Goal: Task Accomplishment & Management: Use online tool/utility

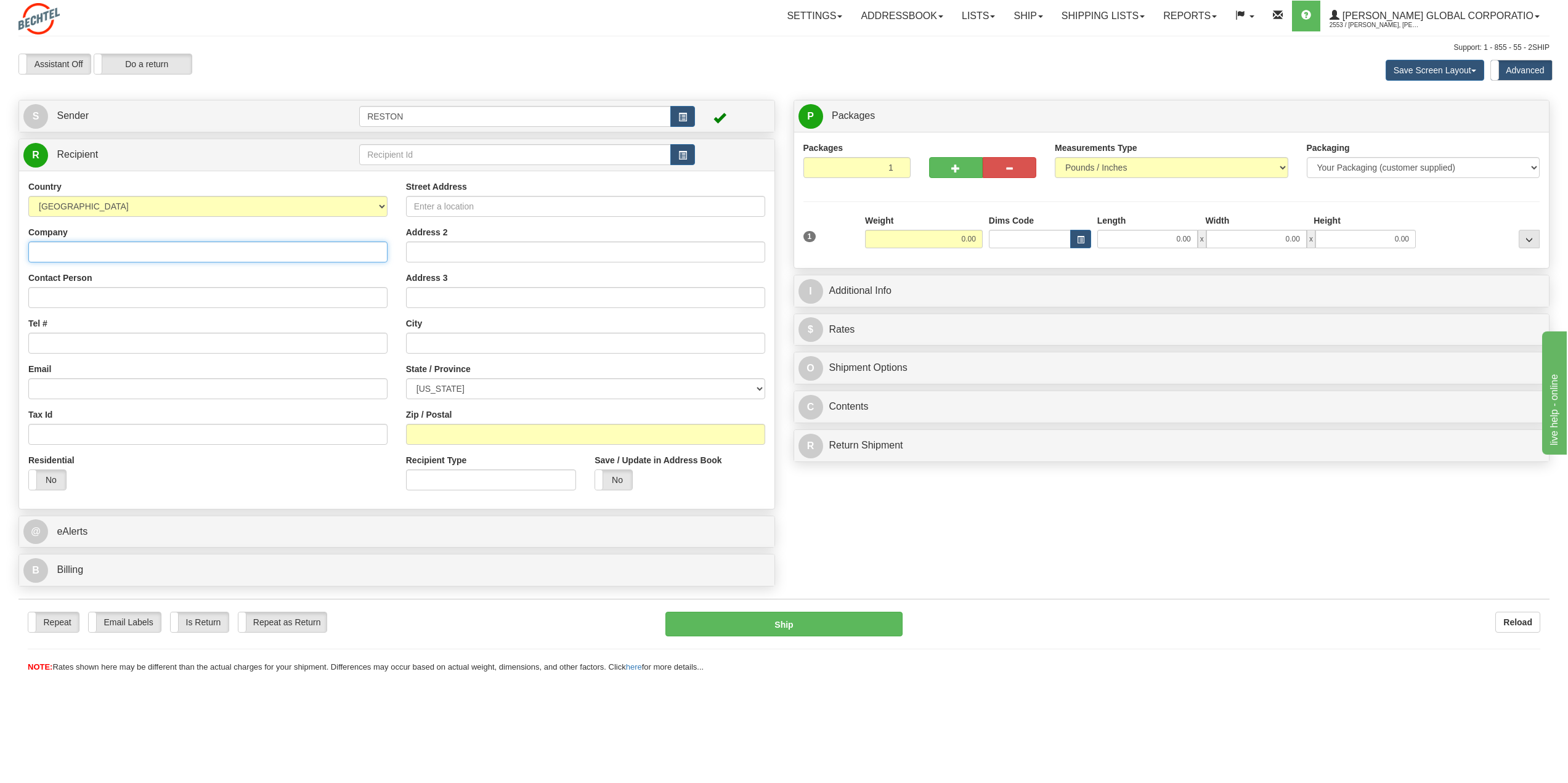
click at [74, 259] on input "Company" at bounding box center [208, 251] width 359 height 21
type input "[PERSON_NAME]"
click at [65, 346] on input "Tel #" at bounding box center [208, 343] width 359 height 21
type input "[PHONE_NUMBER]"
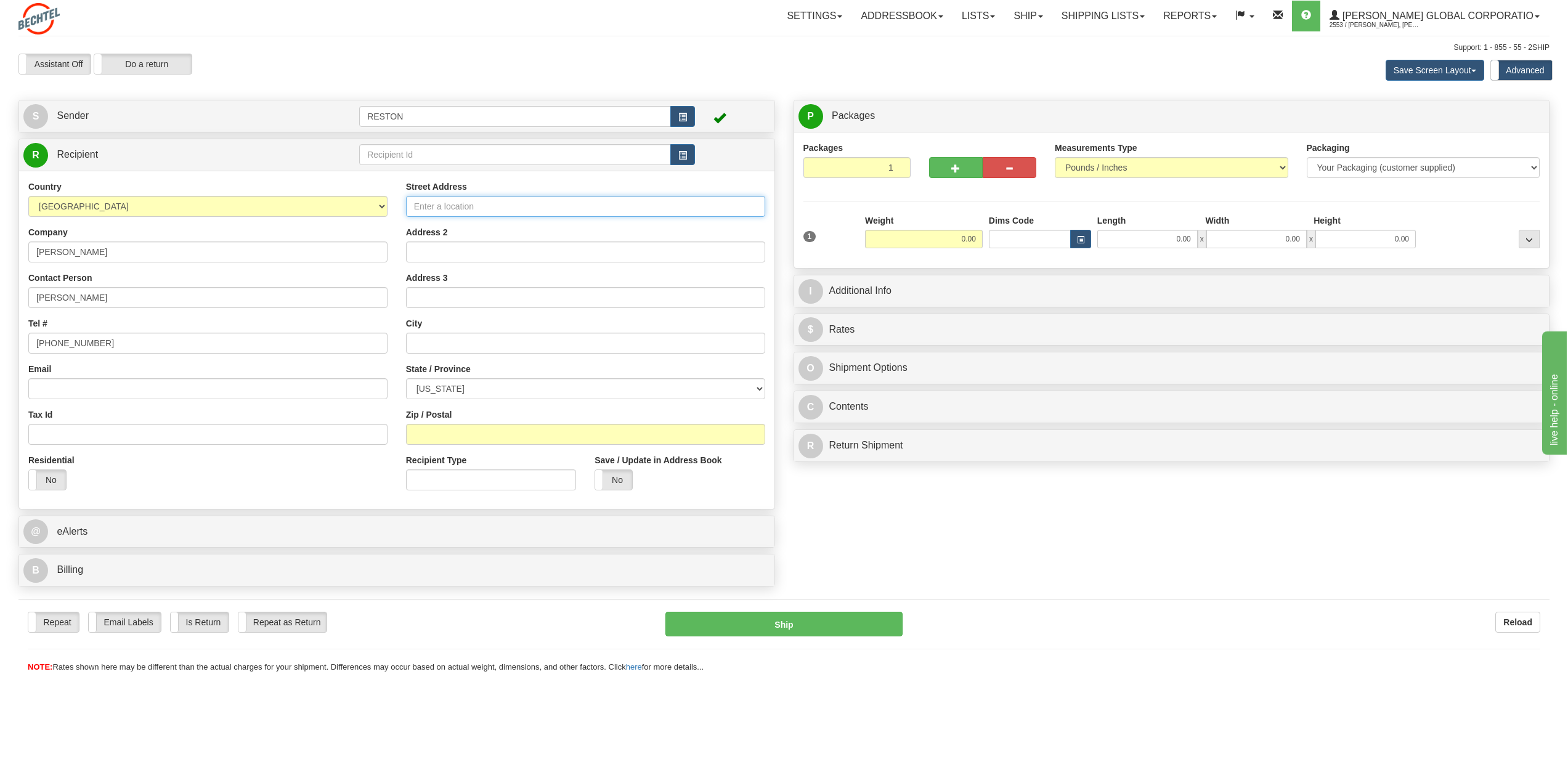
click at [471, 208] on input "Street Address" at bounding box center [586, 206] width 359 height 21
type input "[STREET_ADDRESS]"
click at [440, 345] on input "text" at bounding box center [586, 343] width 359 height 21
type input "[PERSON_NAME]"
select select "WY"
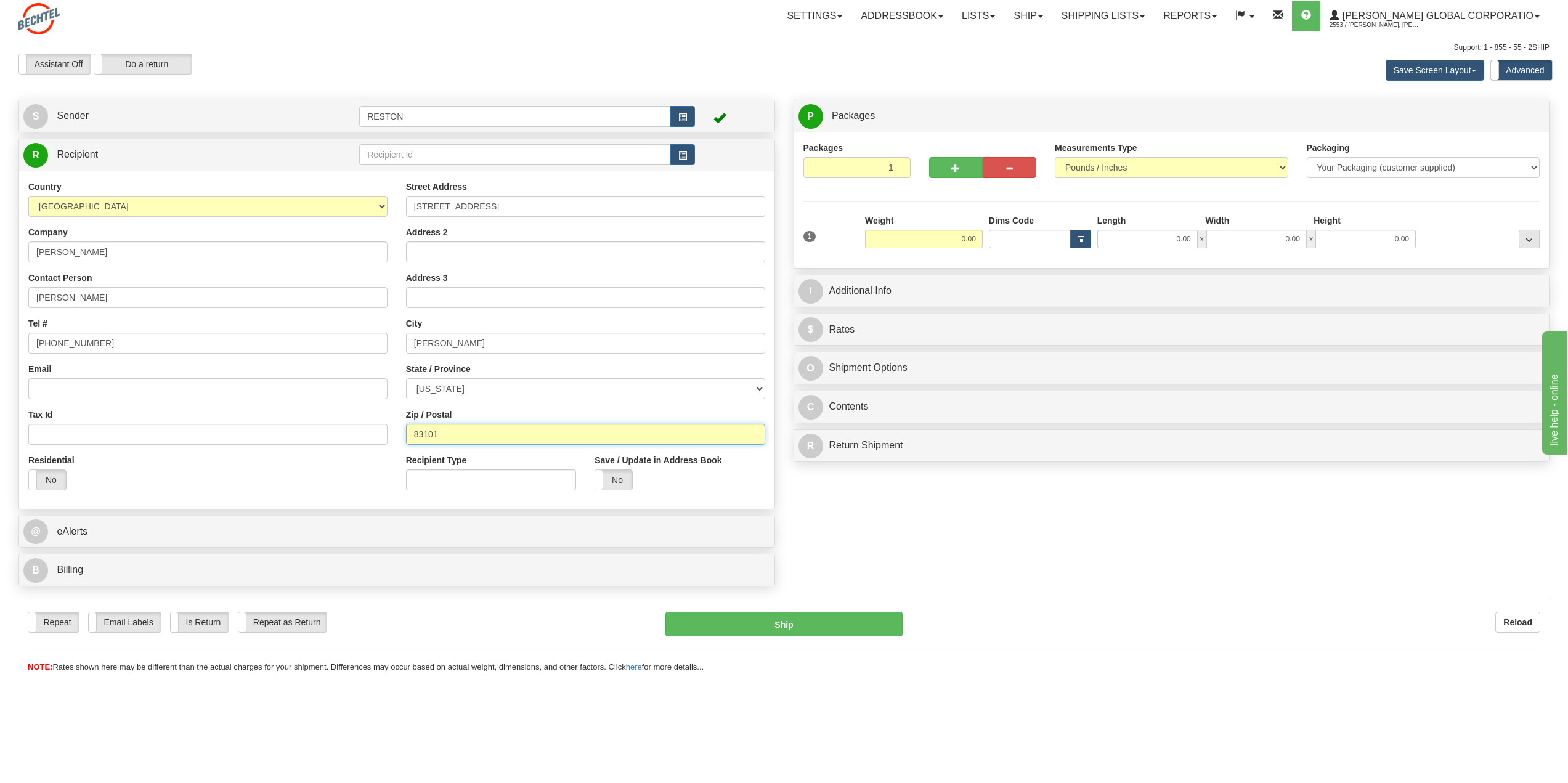
type input "83101"
click at [944, 238] on input "0.00" at bounding box center [924, 239] width 118 height 18
type input "15.00"
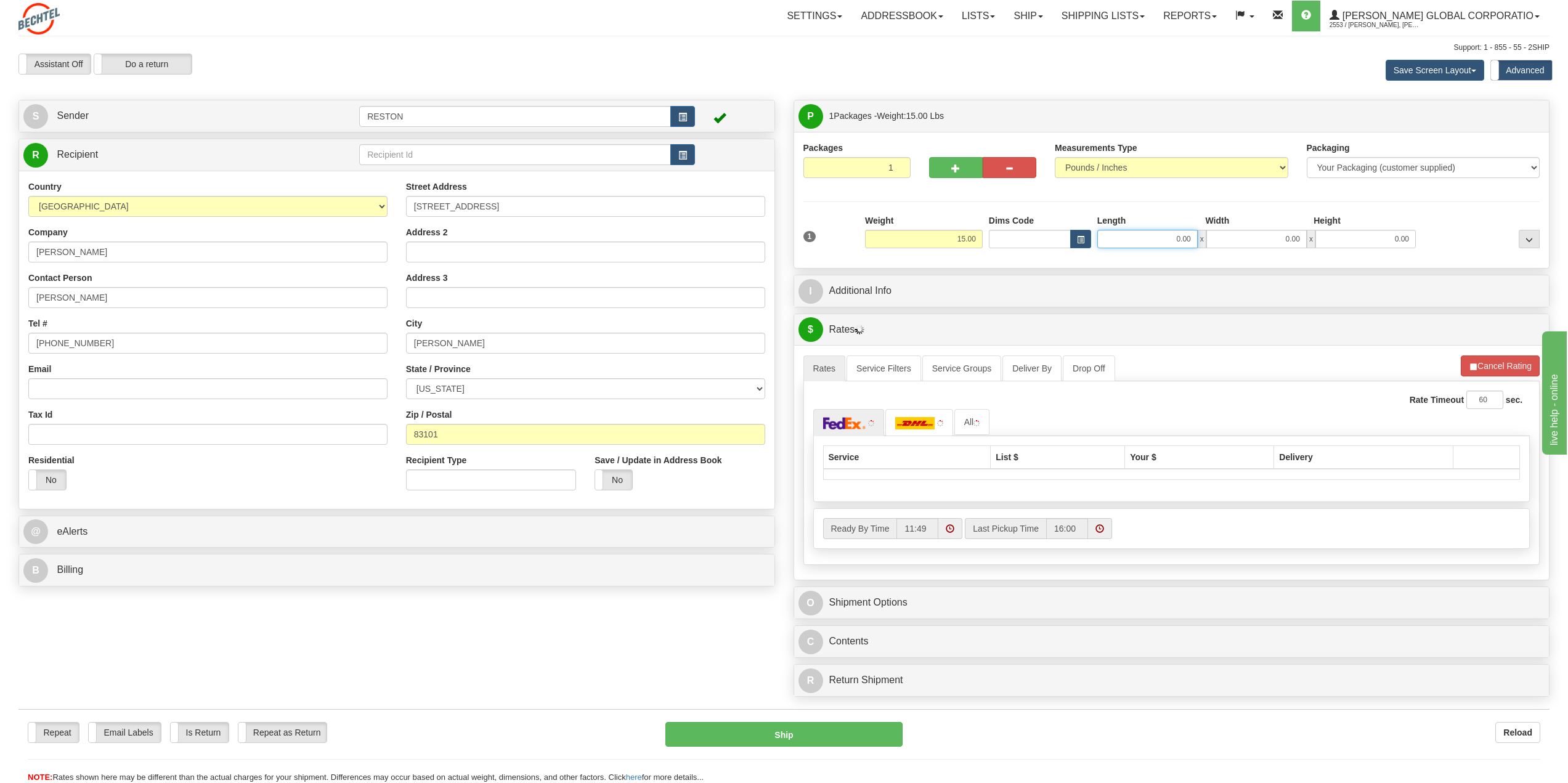
click at [1147, 240] on input "0.00" at bounding box center [1147, 239] width 100 height 18
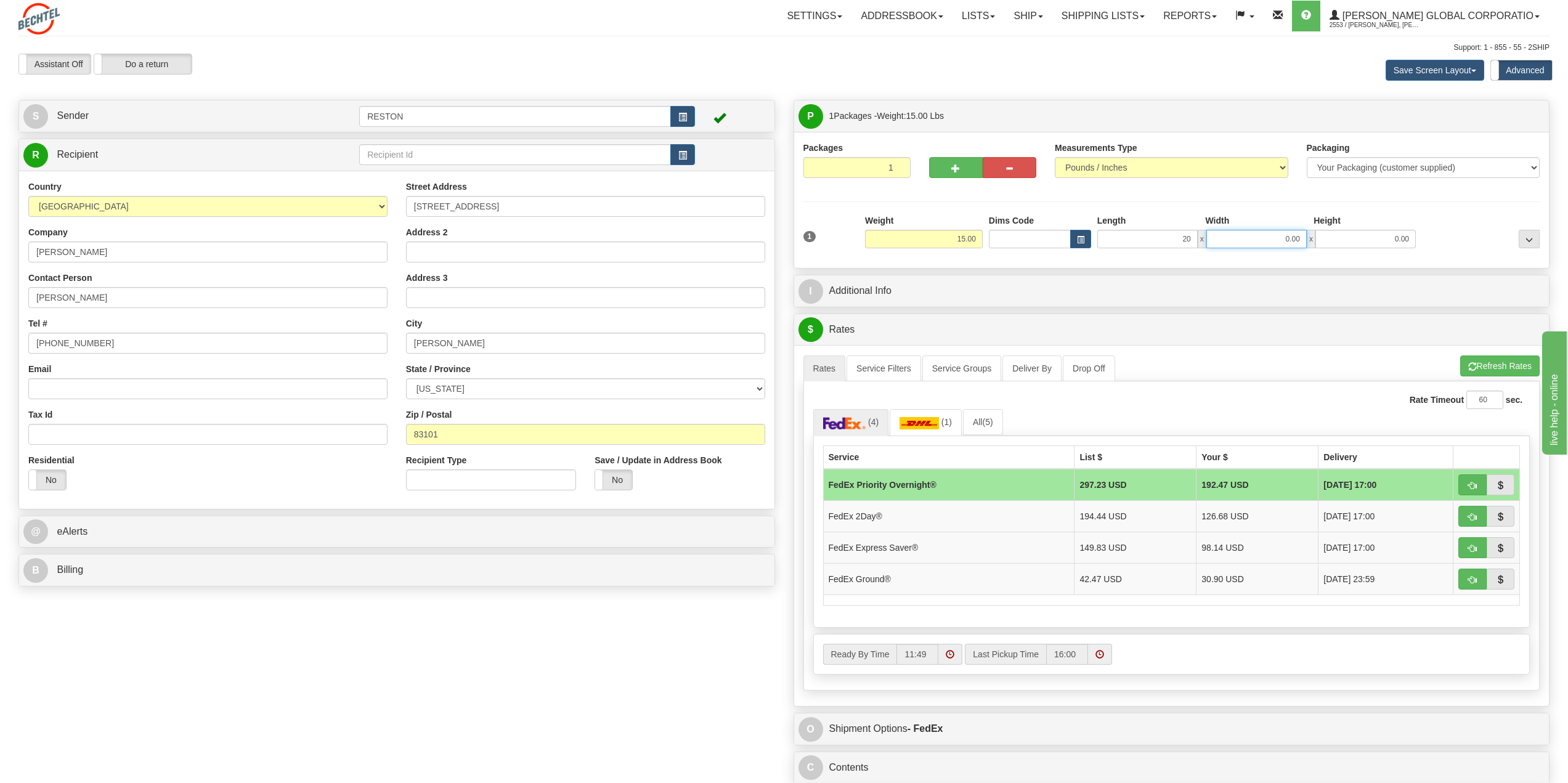
type input "20.00"
click at [1282, 236] on input "0.00" at bounding box center [1256, 239] width 100 height 18
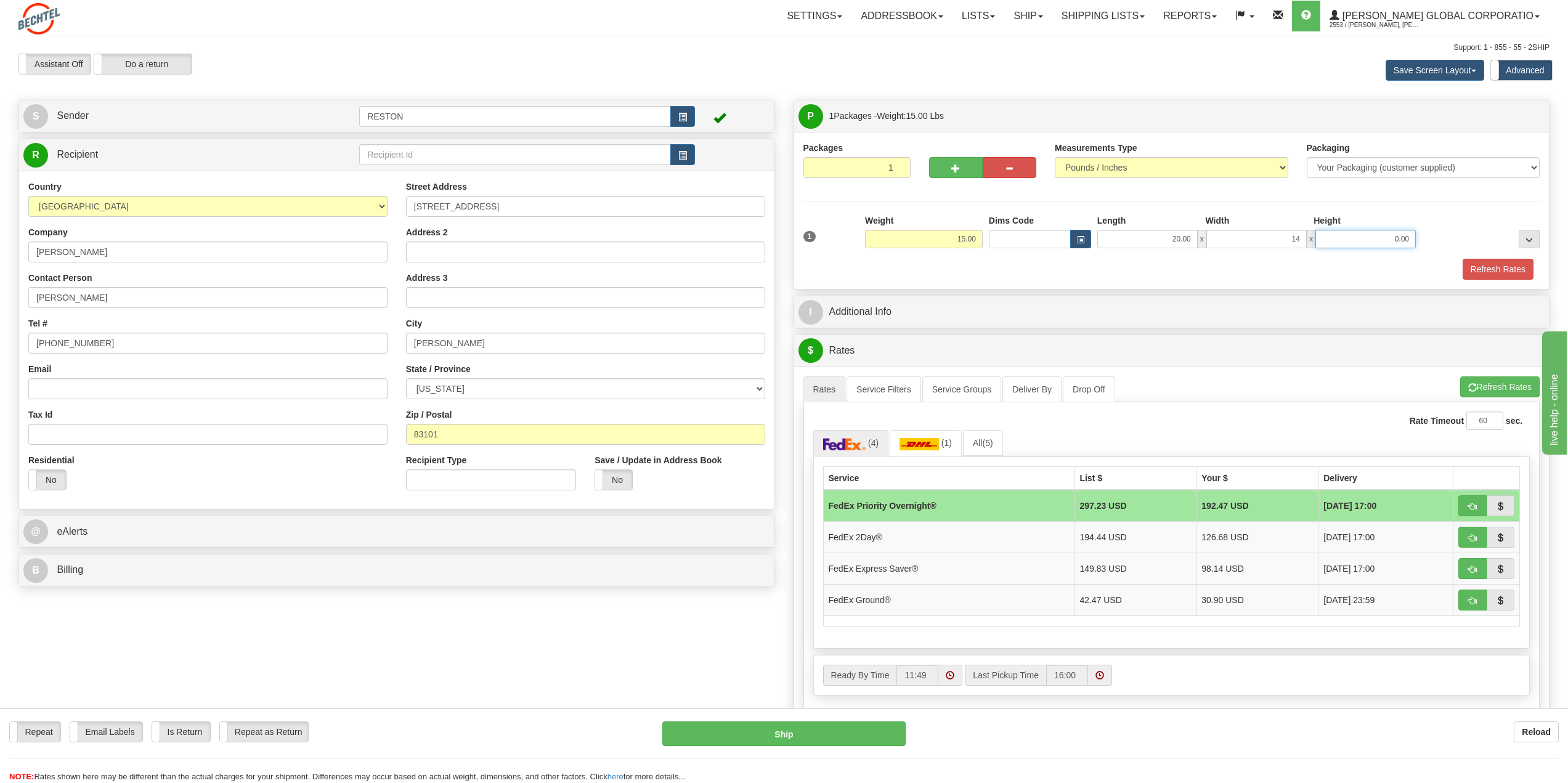
type input "14.00"
click at [1384, 231] on input "0.00" at bounding box center [1365, 239] width 100 height 18
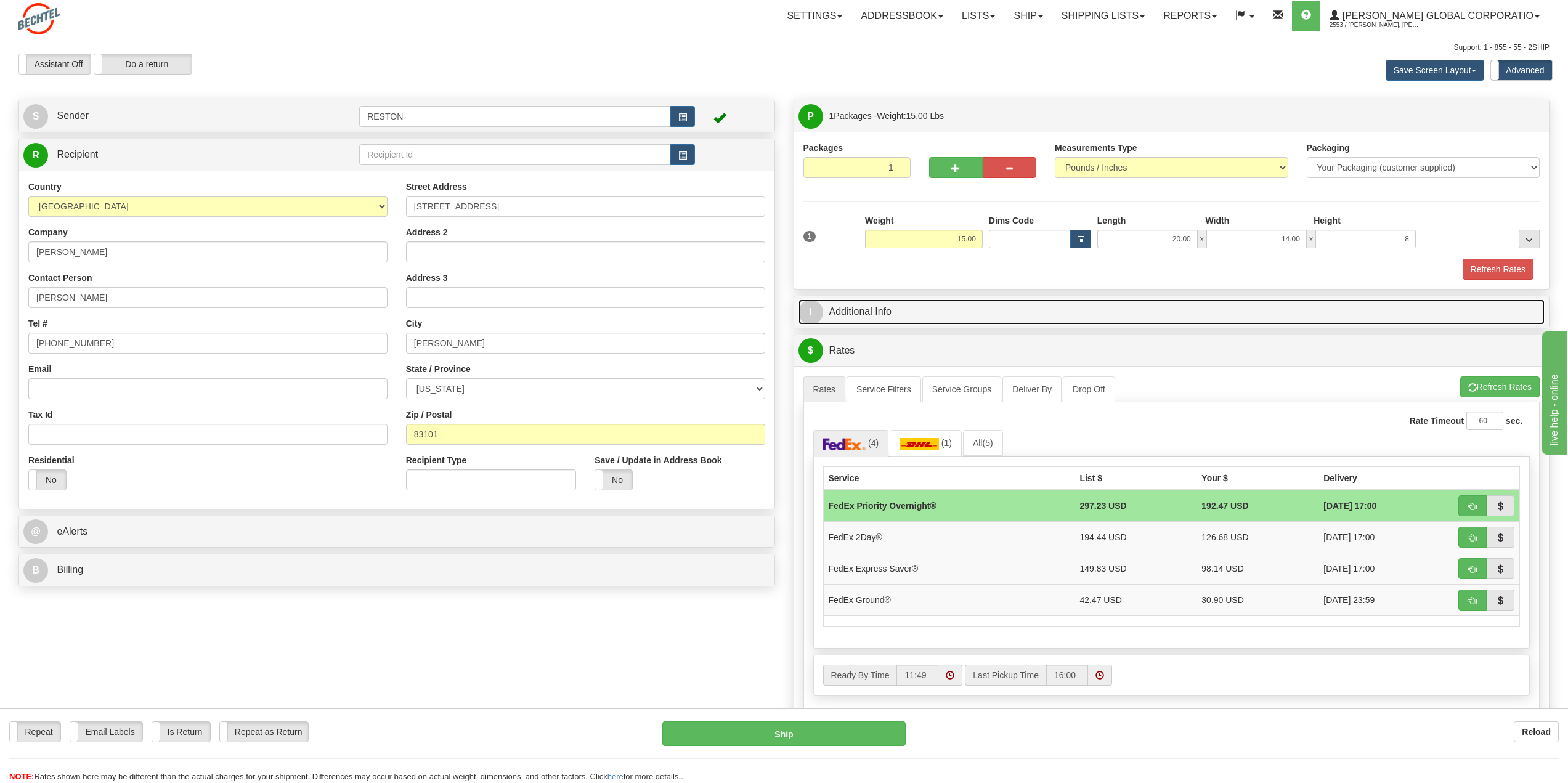
type input "8.00"
click at [873, 314] on link "I Additional Info" at bounding box center [1172, 312] width 747 height 25
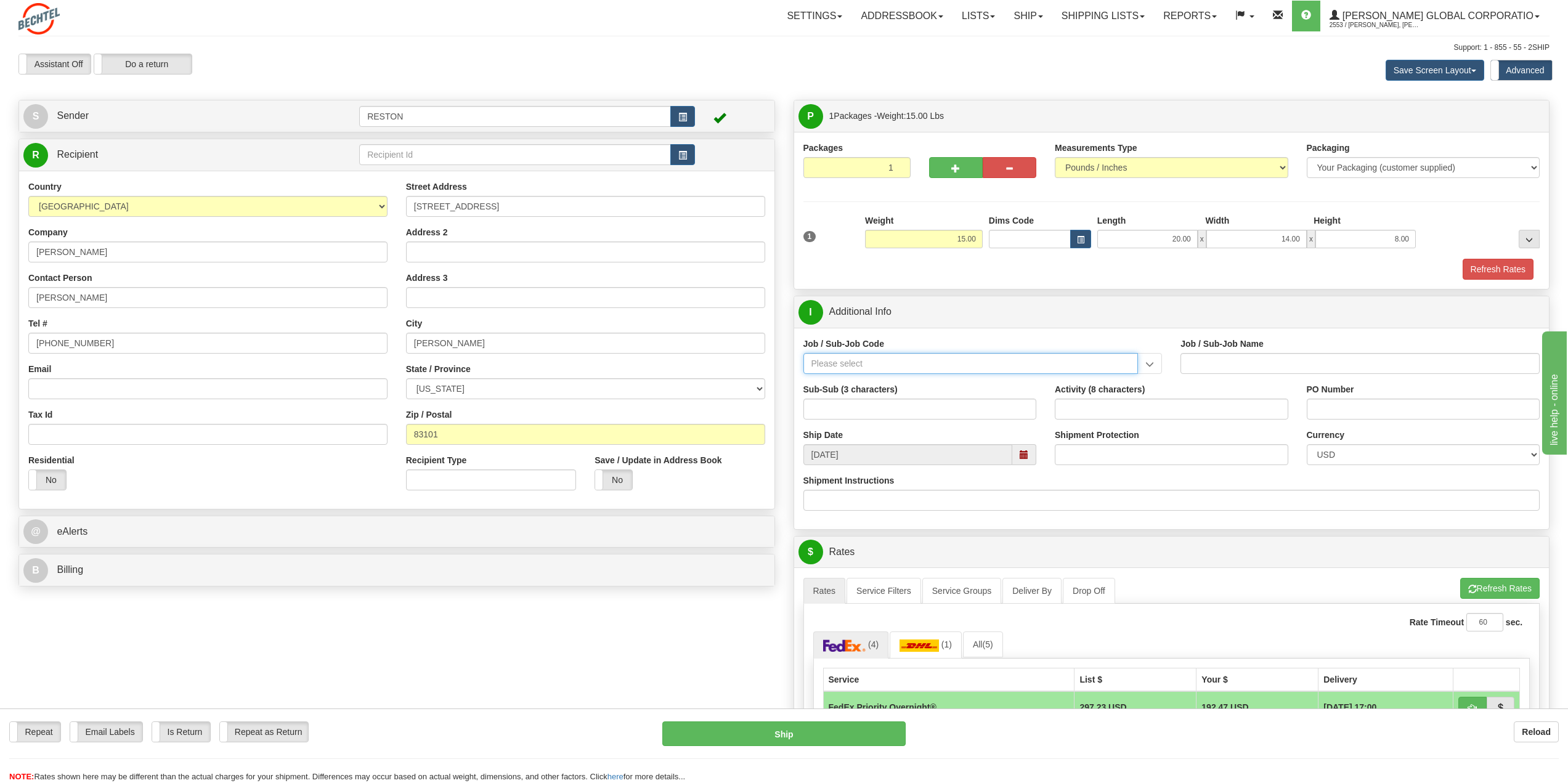
click at [856, 362] on input "Job / Sub-Job Code" at bounding box center [971, 363] width 335 height 21
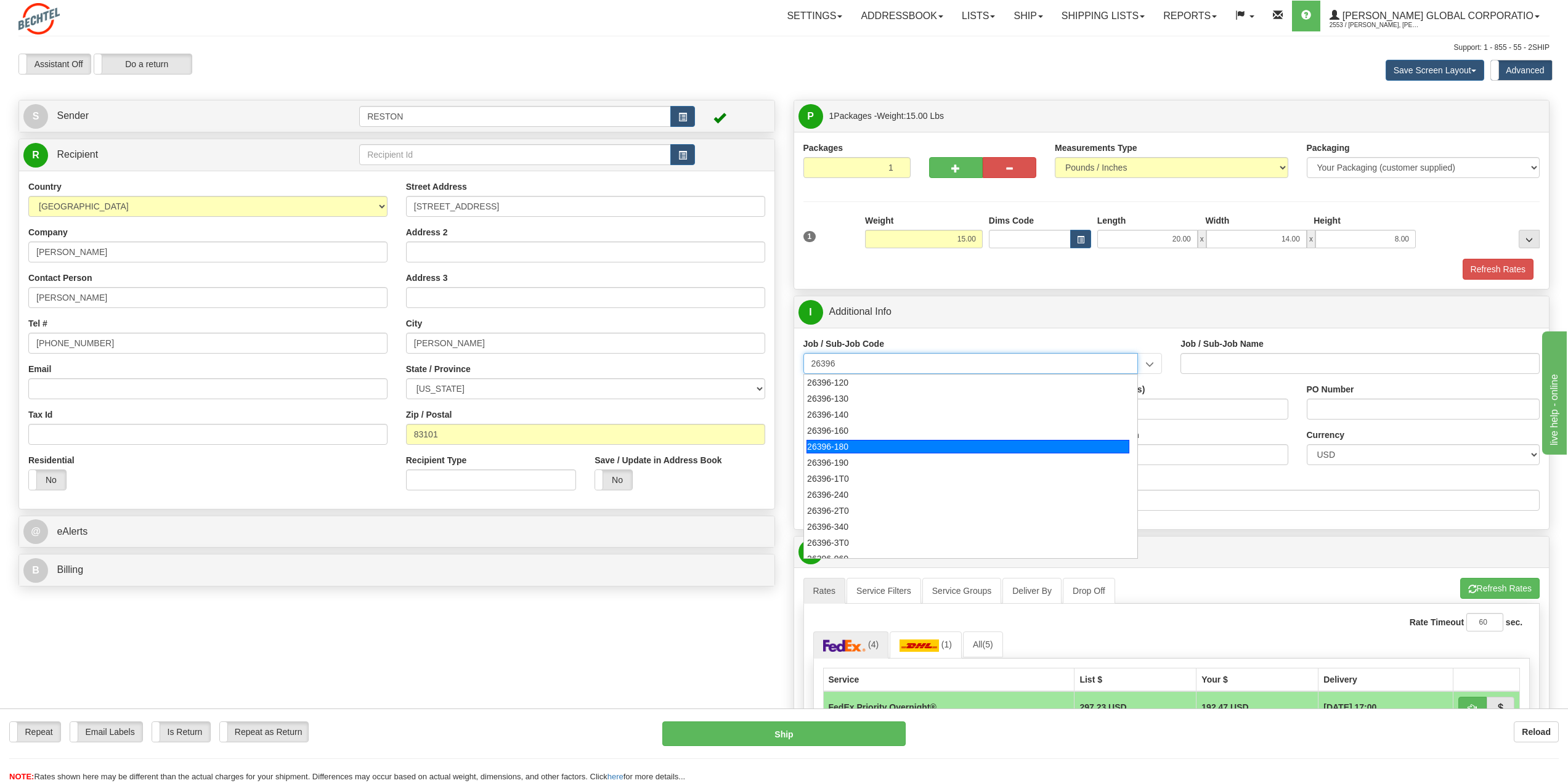
click at [849, 453] on li "26396-180" at bounding box center [971, 446] width 334 height 16
type input "26396-180"
type input "NATRIUM DEMONSTRATION - PROCUREMENT"
type input "26396-180"
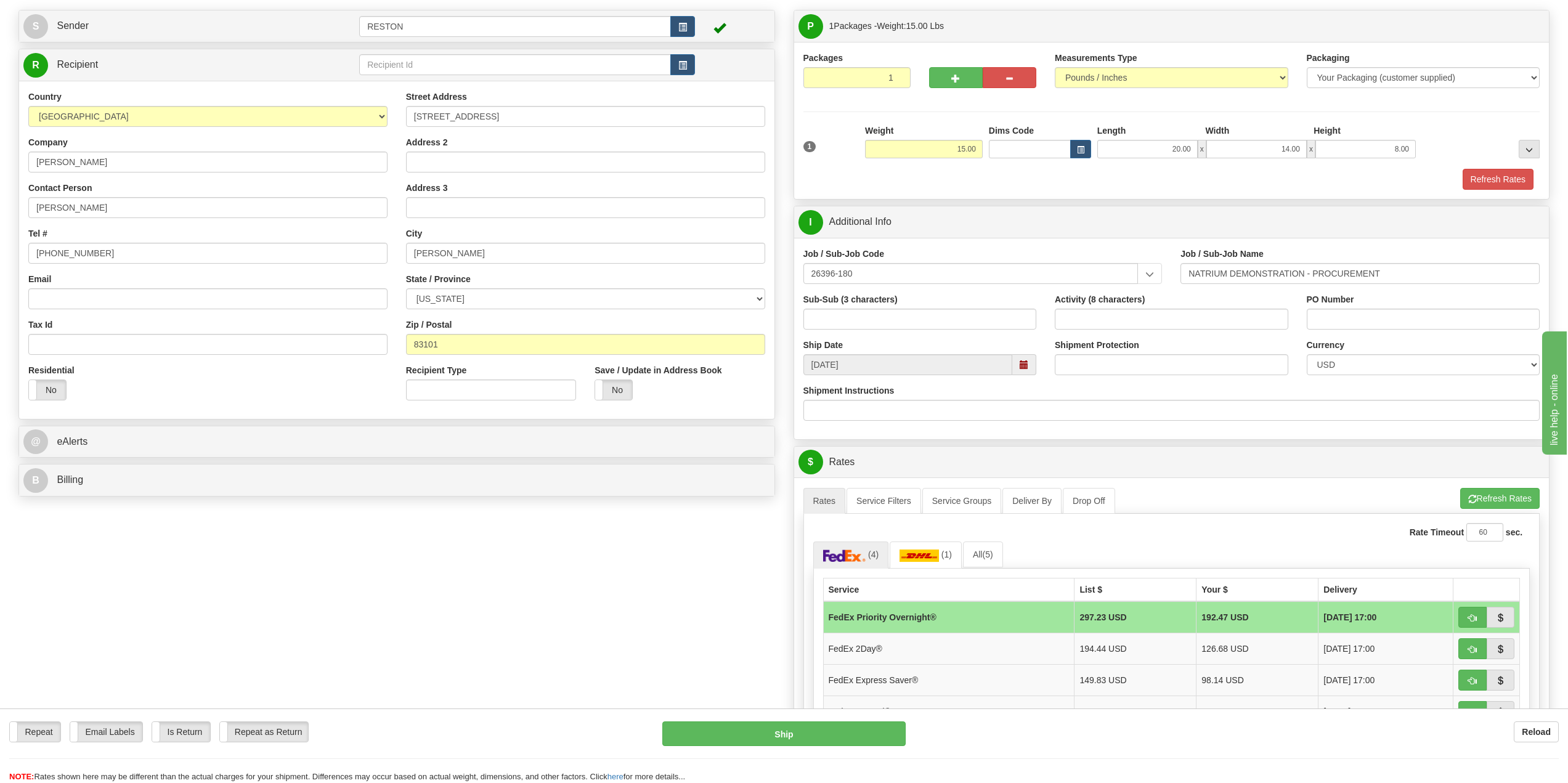
scroll to position [185, 0]
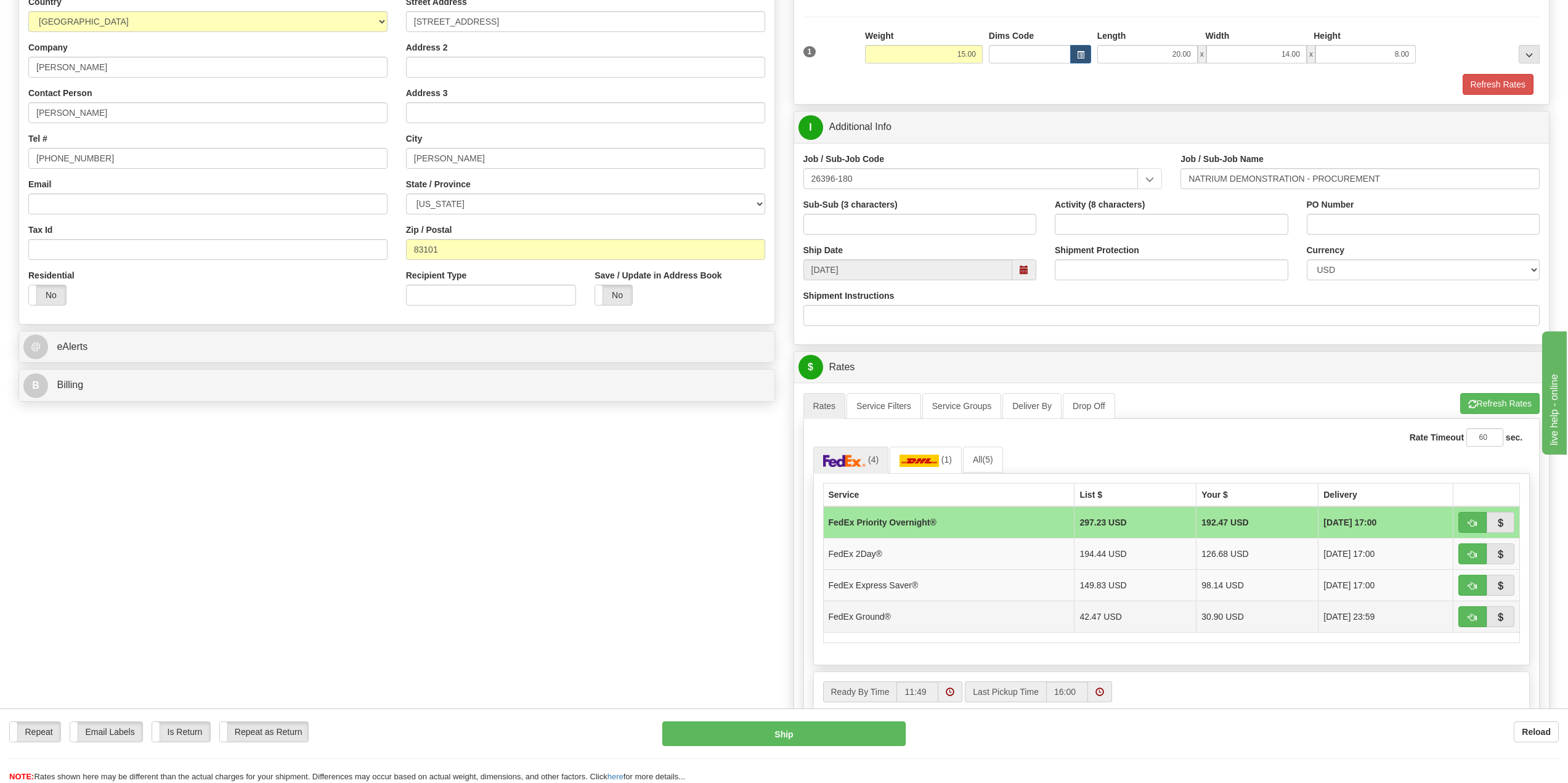
click at [912, 625] on td "FedEx Ground®" at bounding box center [949, 616] width 252 height 32
